Goal: Information Seeking & Learning: Learn about a topic

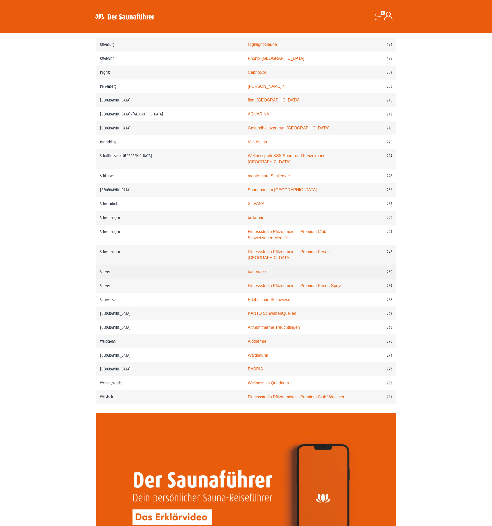
scroll to position [966, 0]
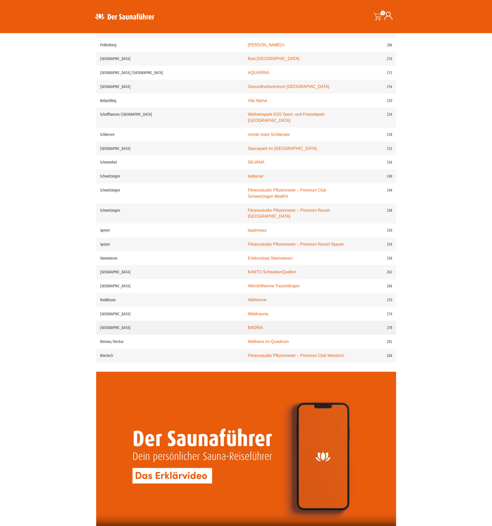
click at [248, 325] on link "BADRIA" at bounding box center [255, 327] width 15 height 4
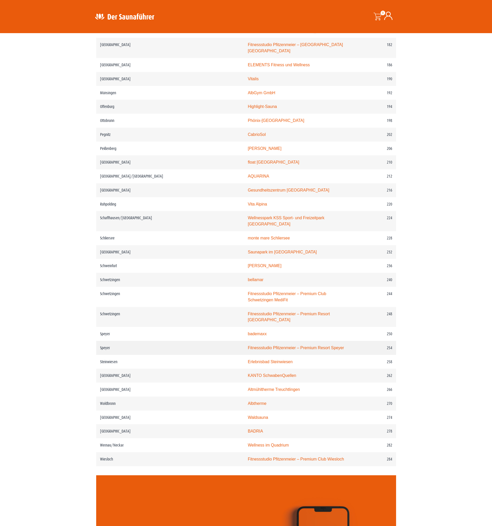
scroll to position [828, 0]
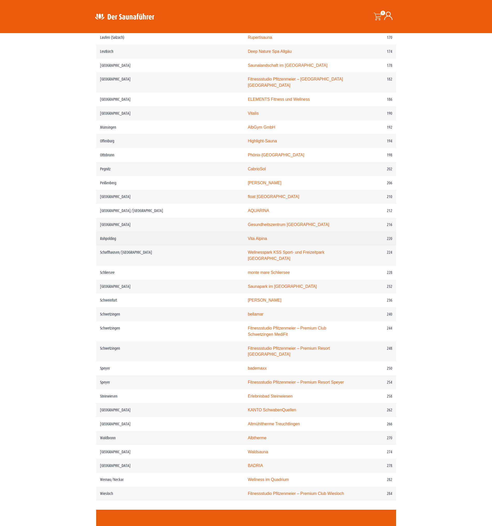
click at [248, 240] on link "Vita Alpina" at bounding box center [257, 238] width 19 height 4
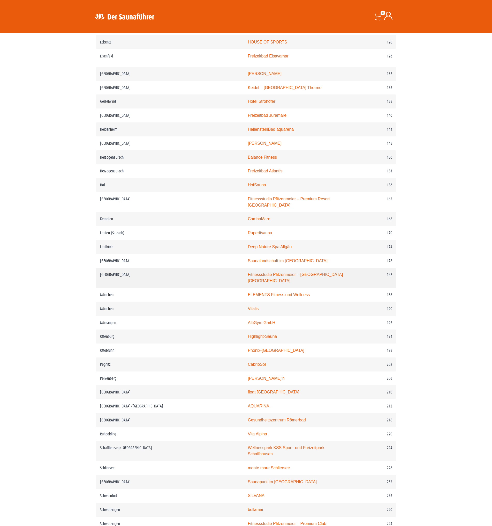
scroll to position [621, 0]
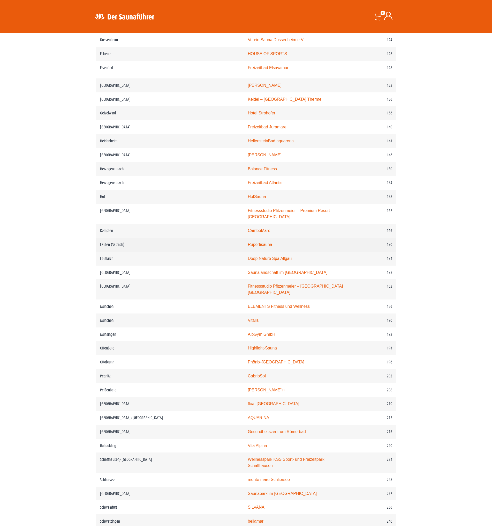
click at [248, 247] on link "Rupertisauna" at bounding box center [260, 244] width 24 height 4
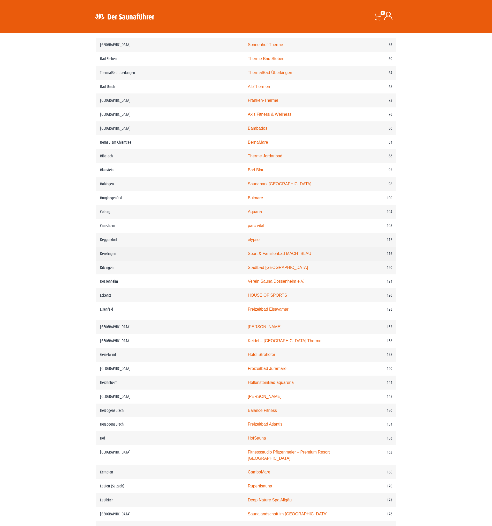
scroll to position [345, 0]
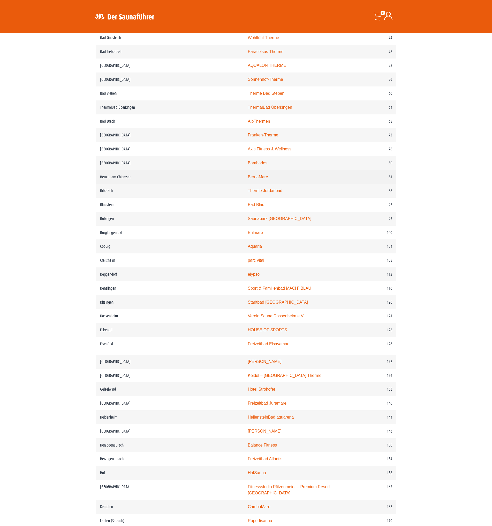
click at [248, 179] on link "BernaMare" at bounding box center [258, 177] width 20 height 4
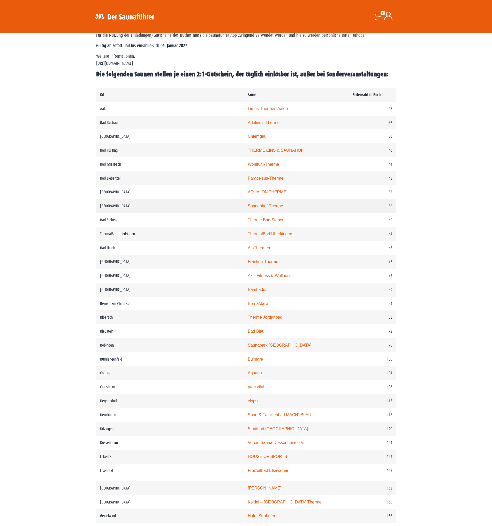
scroll to position [207, 0]
